Goal: Communication & Community: Ask a question

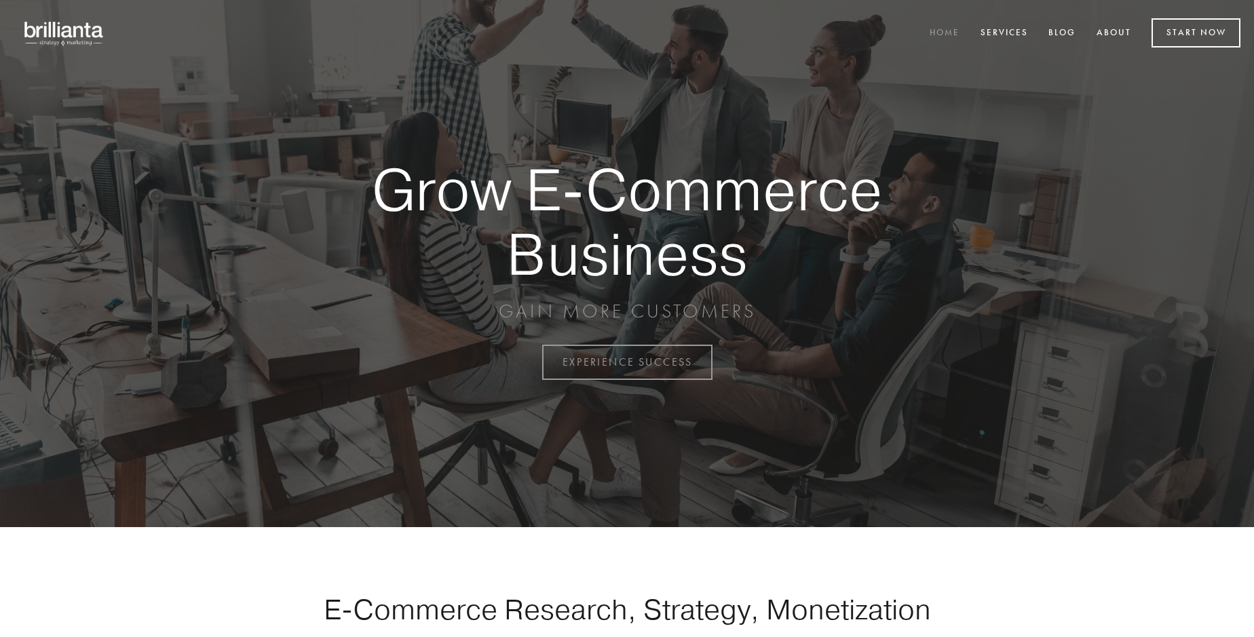
scroll to position [3557, 0]
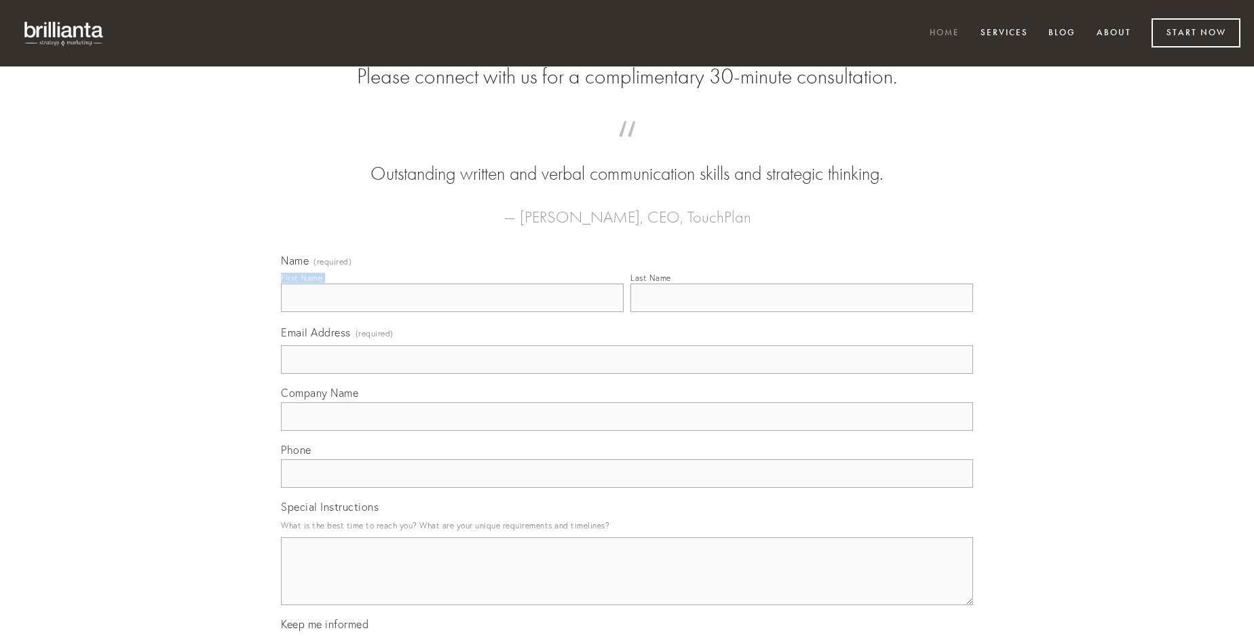
type input "[PERSON_NAME]"
click at [801, 312] on input "Last Name" at bounding box center [801, 298] width 343 height 28
type input "[PERSON_NAME]"
click at [627, 374] on input "Email Address (required)" at bounding box center [627, 359] width 692 height 28
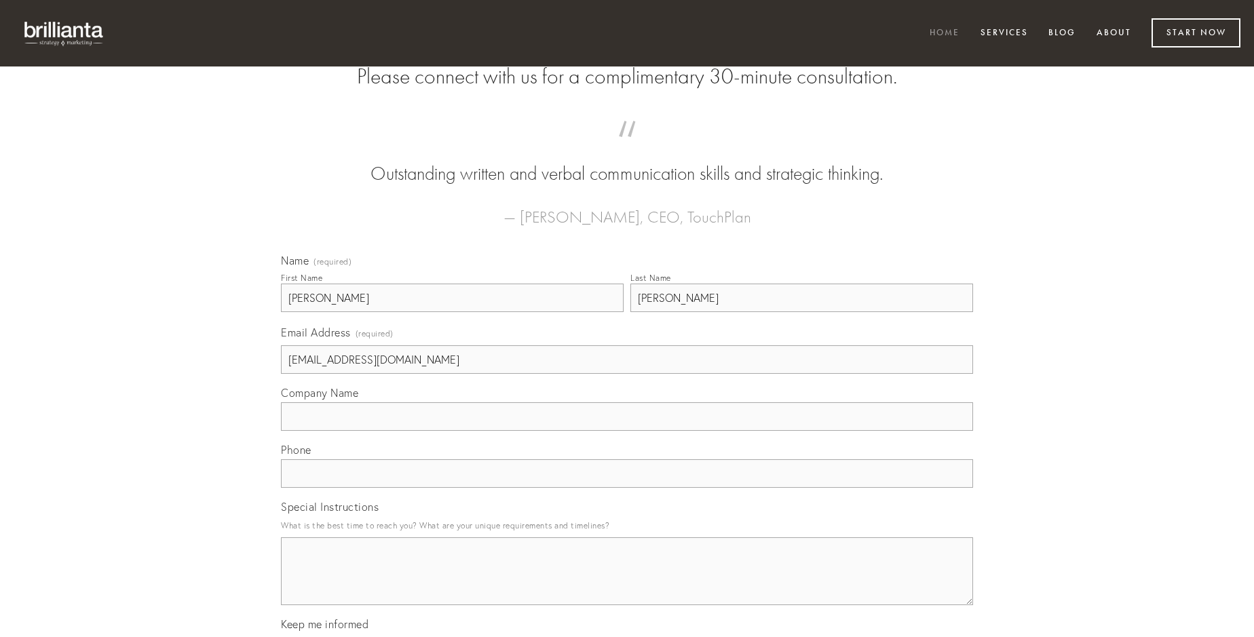
type input "[EMAIL_ADDRESS][DOMAIN_NAME]"
click at [627, 431] on input "Company Name" at bounding box center [627, 416] width 692 height 28
type input "verus"
click at [627, 488] on input "text" at bounding box center [627, 473] width 692 height 28
click at [627, 584] on textarea "Special Instructions" at bounding box center [627, 571] width 692 height 68
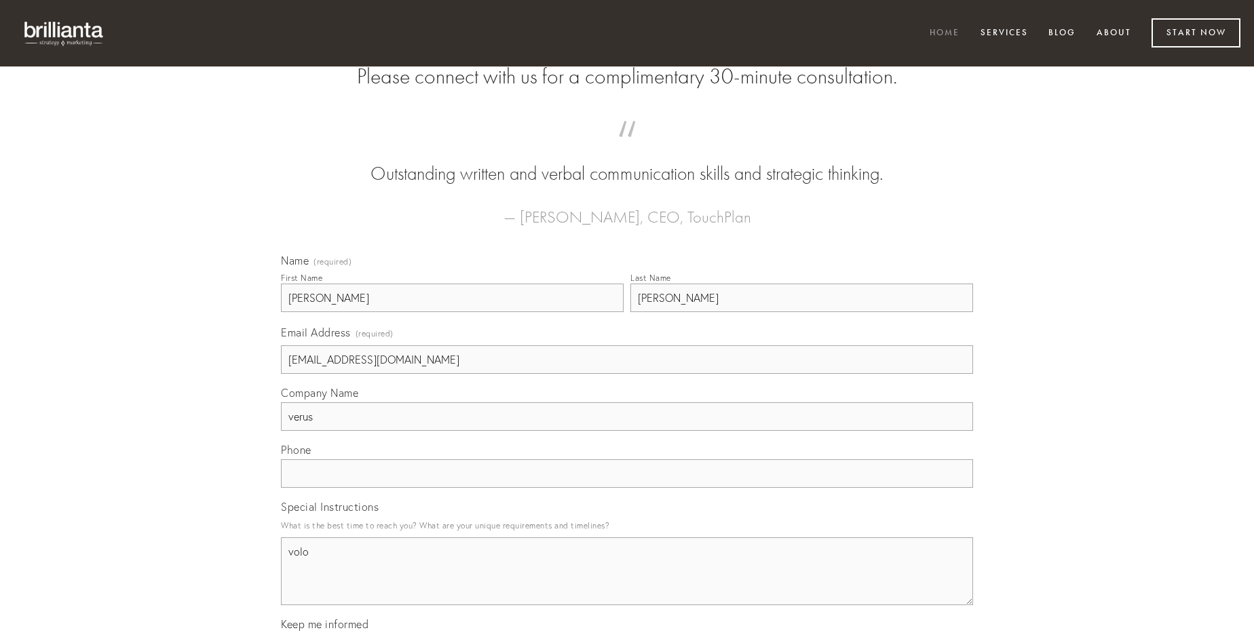
type textarea "volo"
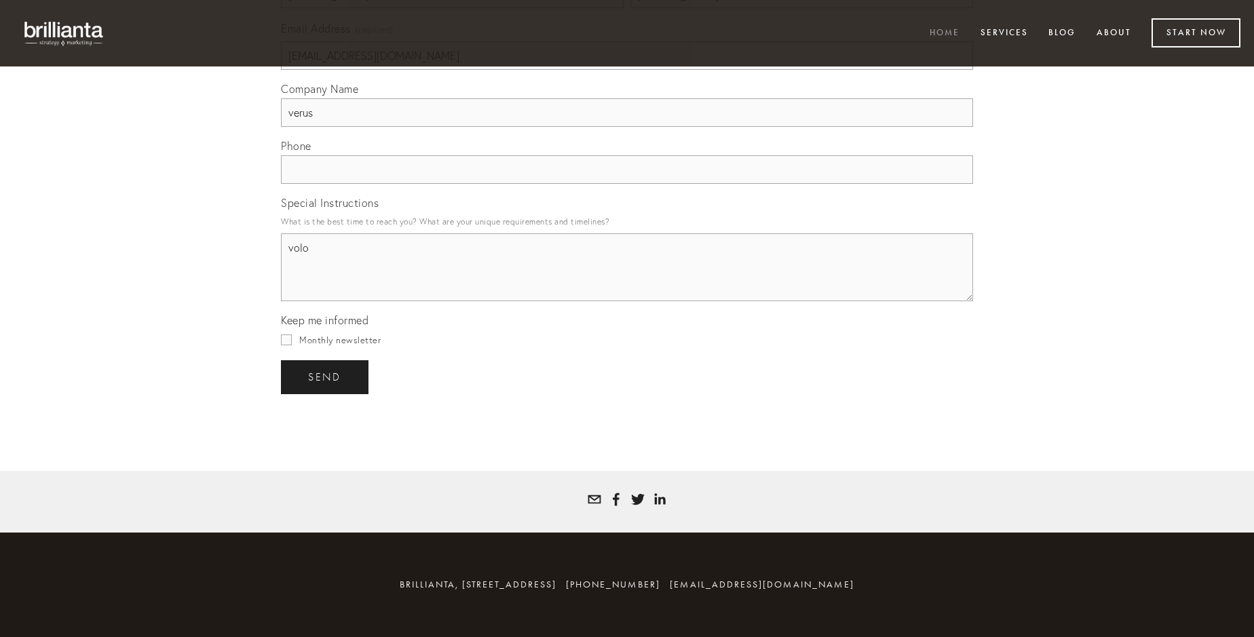
click at [326, 377] on span "send" at bounding box center [324, 377] width 33 height 12
